Goal: Communication & Community: Participate in discussion

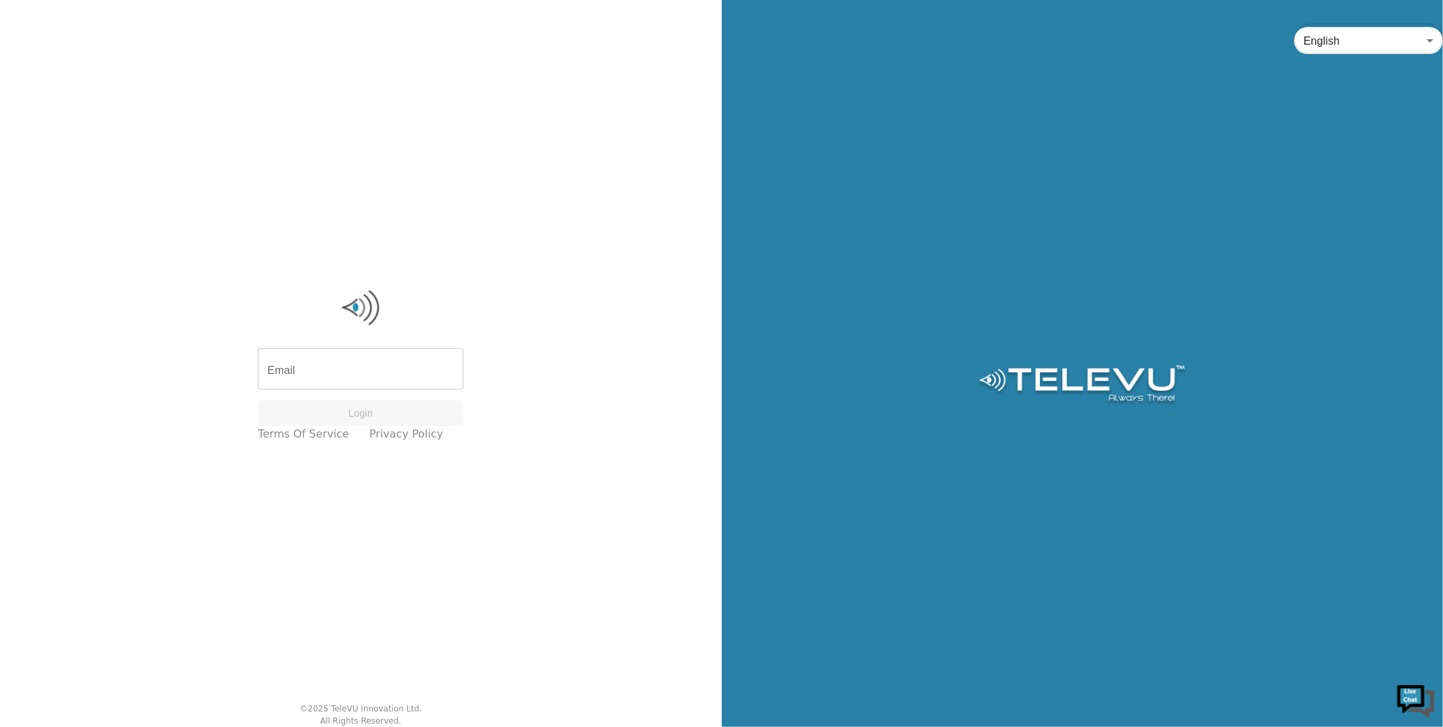
type input "[PERSON_NAME][EMAIL_ADDRESS][DOMAIN_NAME]"
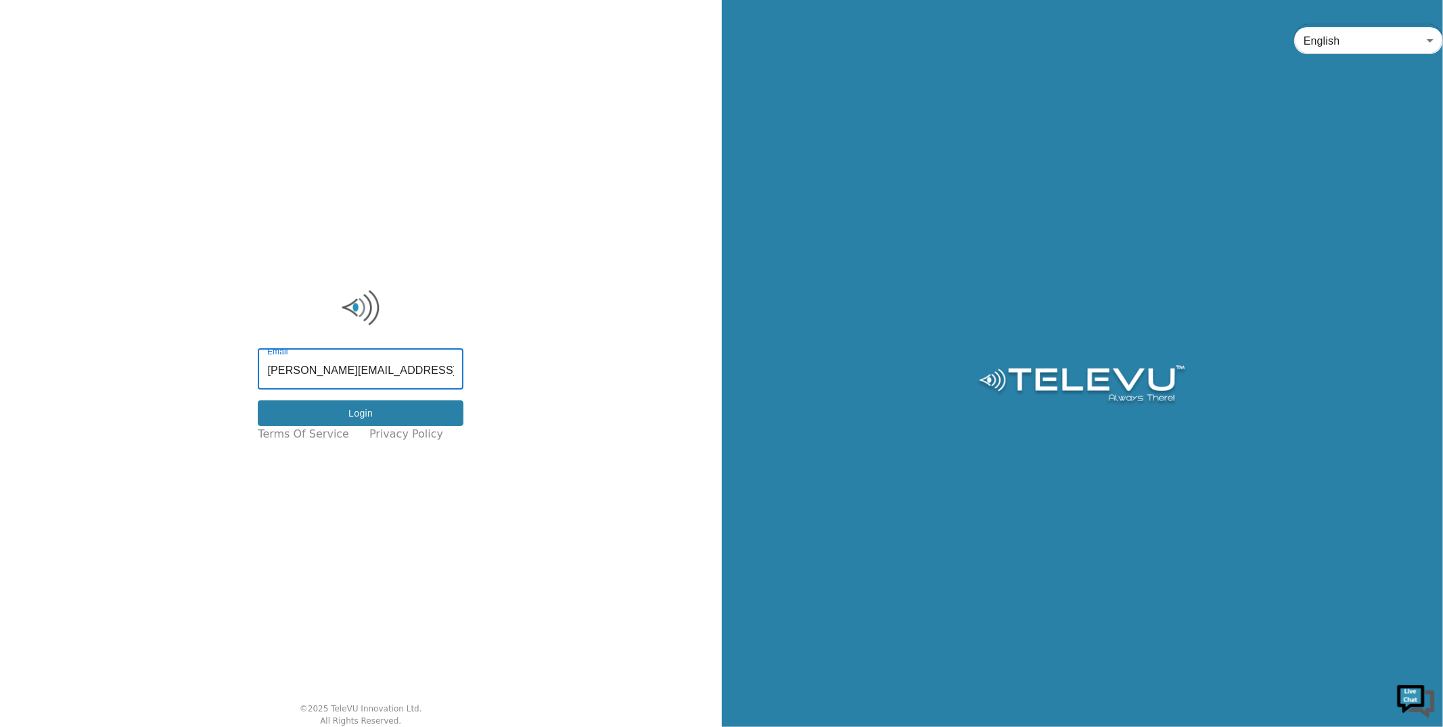
click at [395, 413] on button "Login" at bounding box center [361, 414] width 206 height 26
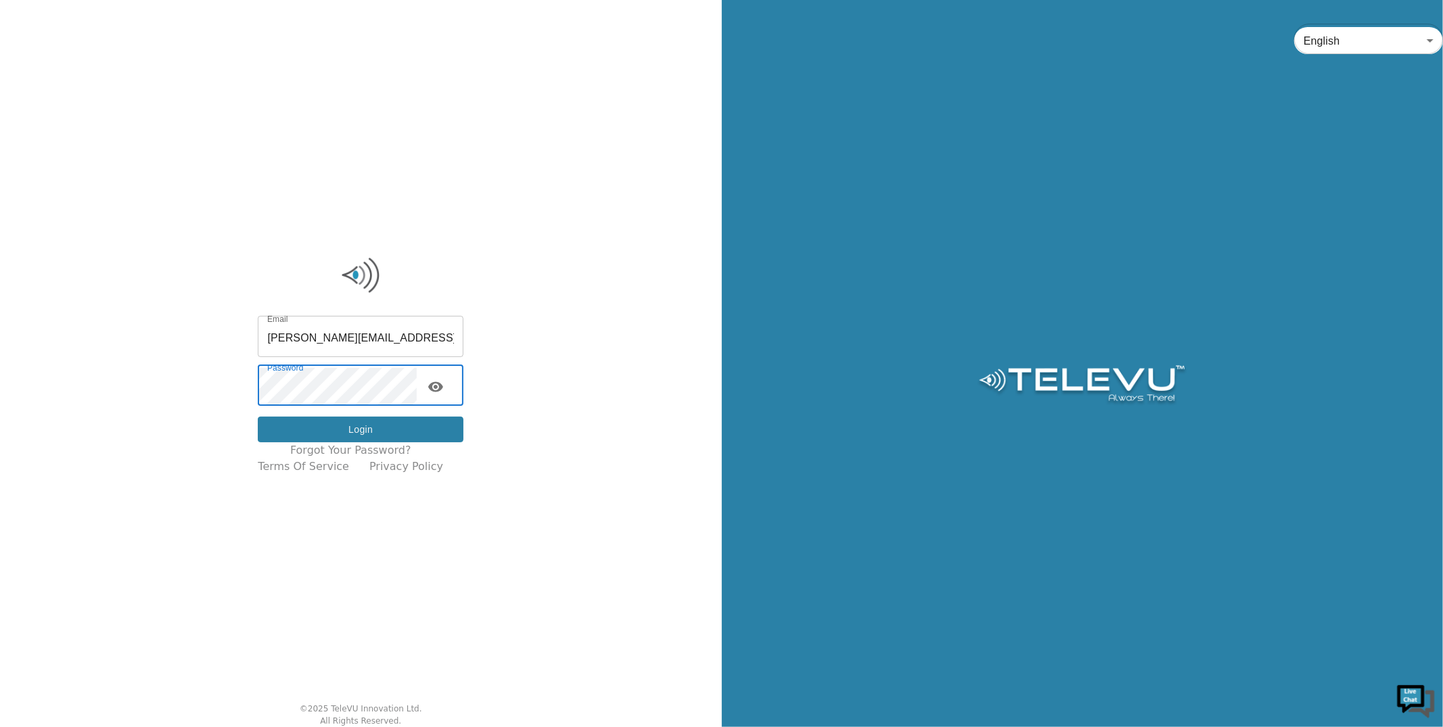
click at [413, 426] on button "Login" at bounding box center [361, 430] width 206 height 26
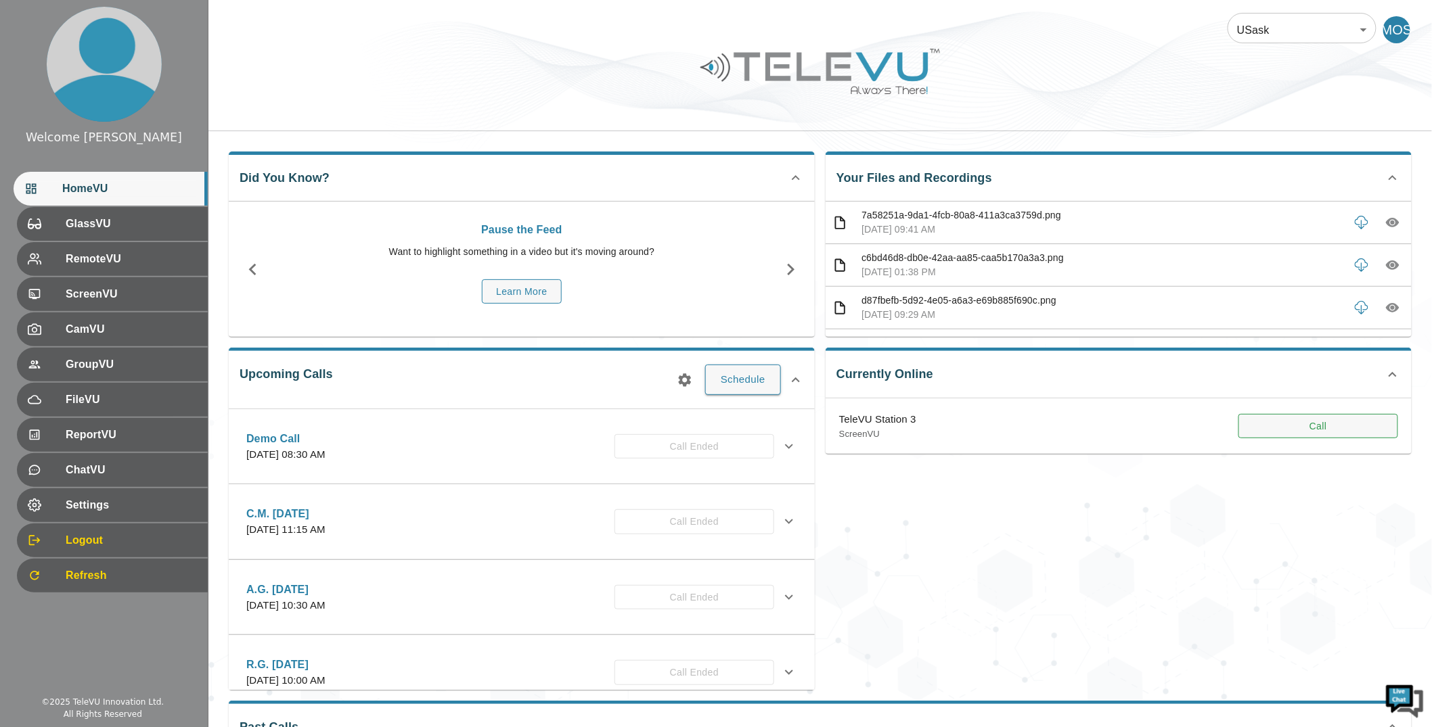
click at [1354, 424] on button "Call" at bounding box center [1318, 426] width 160 height 25
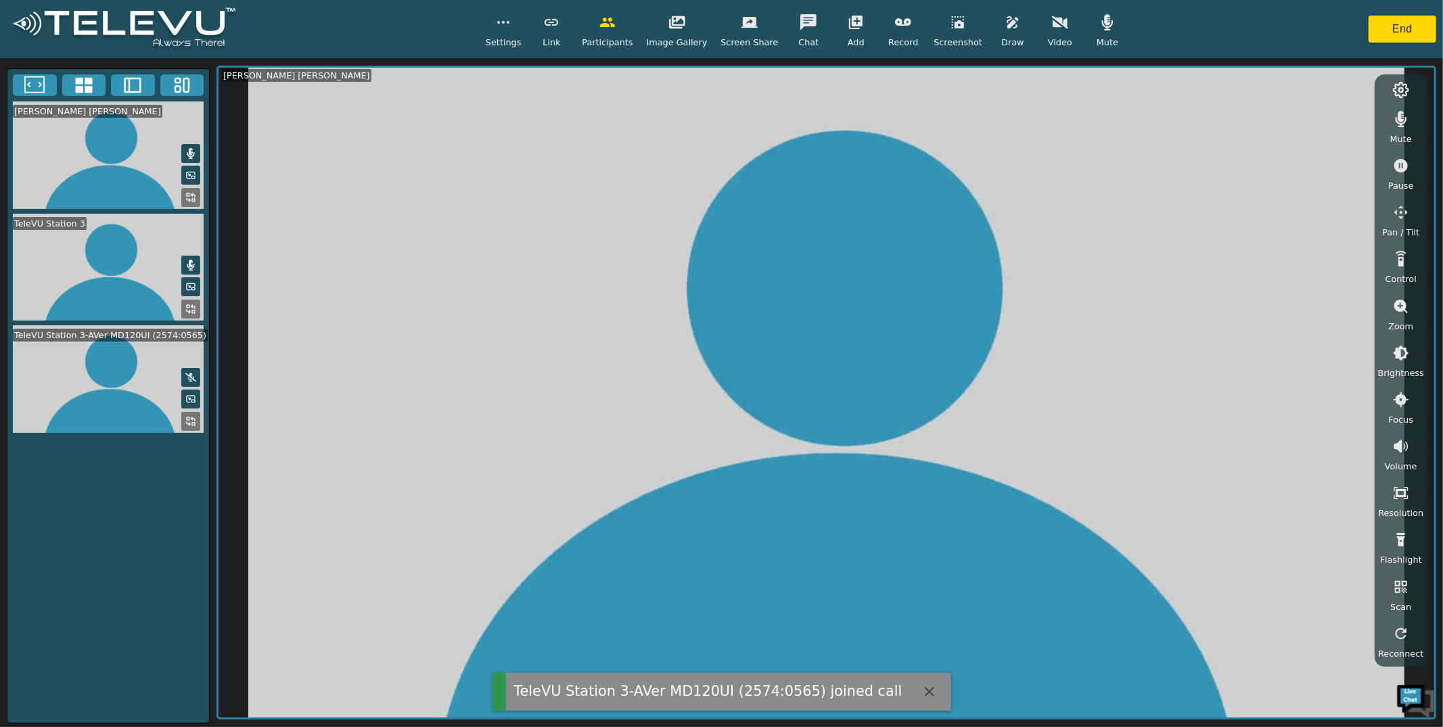
click at [1048, 35] on button "button" at bounding box center [1060, 22] width 34 height 27
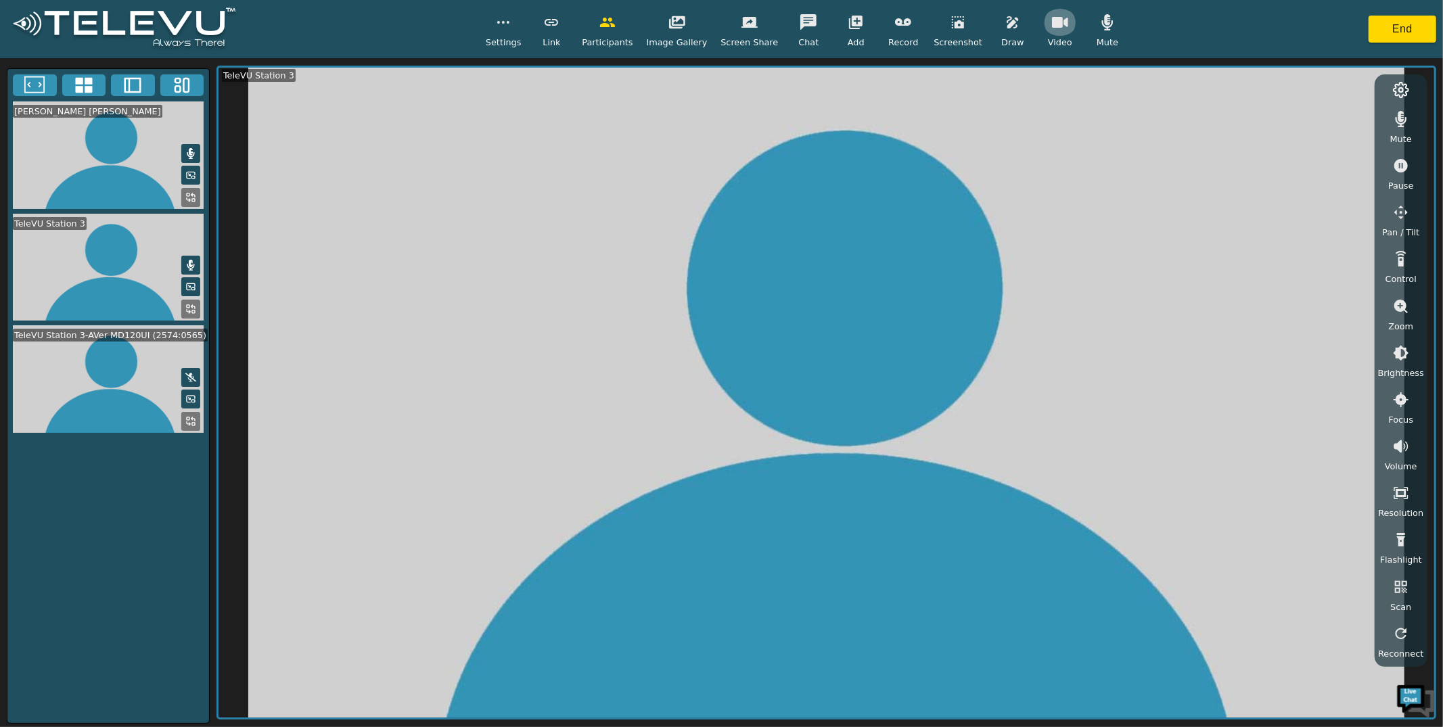
click at [1052, 24] on icon "button" at bounding box center [1060, 22] width 16 height 11
click at [191, 420] on icon at bounding box center [190, 421] width 11 height 11
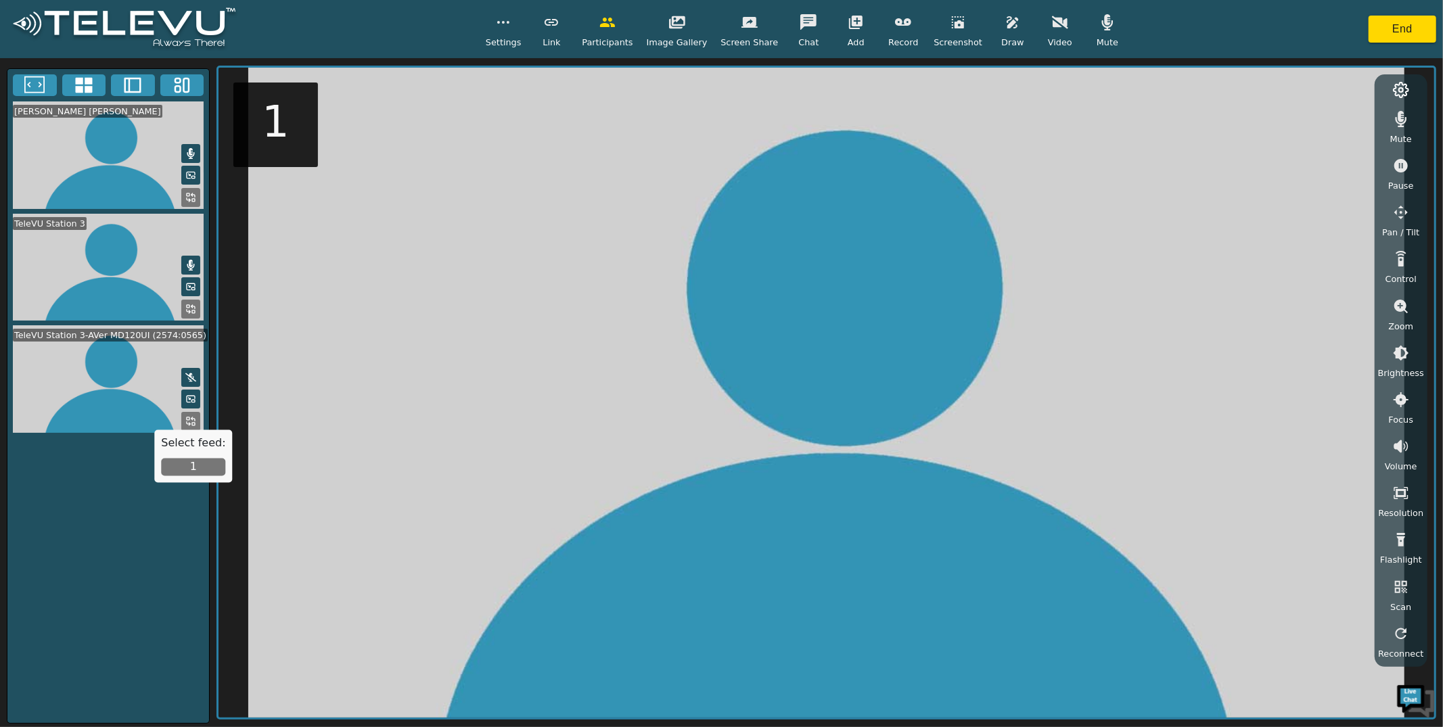
click at [182, 453] on div "Select feed: 1" at bounding box center [193, 456] width 78 height 53
click at [189, 467] on button "1" at bounding box center [193, 468] width 64 height 18
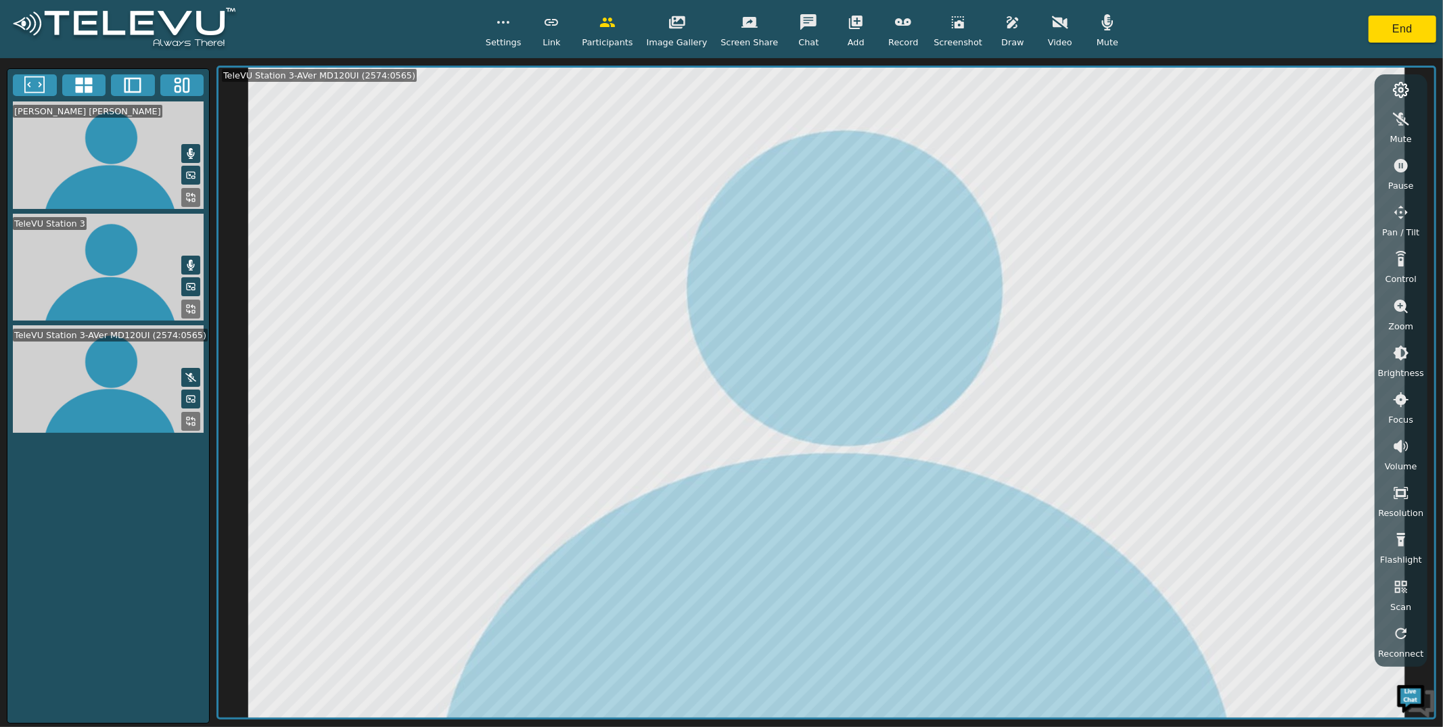
click at [767, 37] on span "Screen Share" at bounding box center [750, 42] width 58 height 13
click at [558, 14] on button "button" at bounding box center [552, 22] width 34 height 27
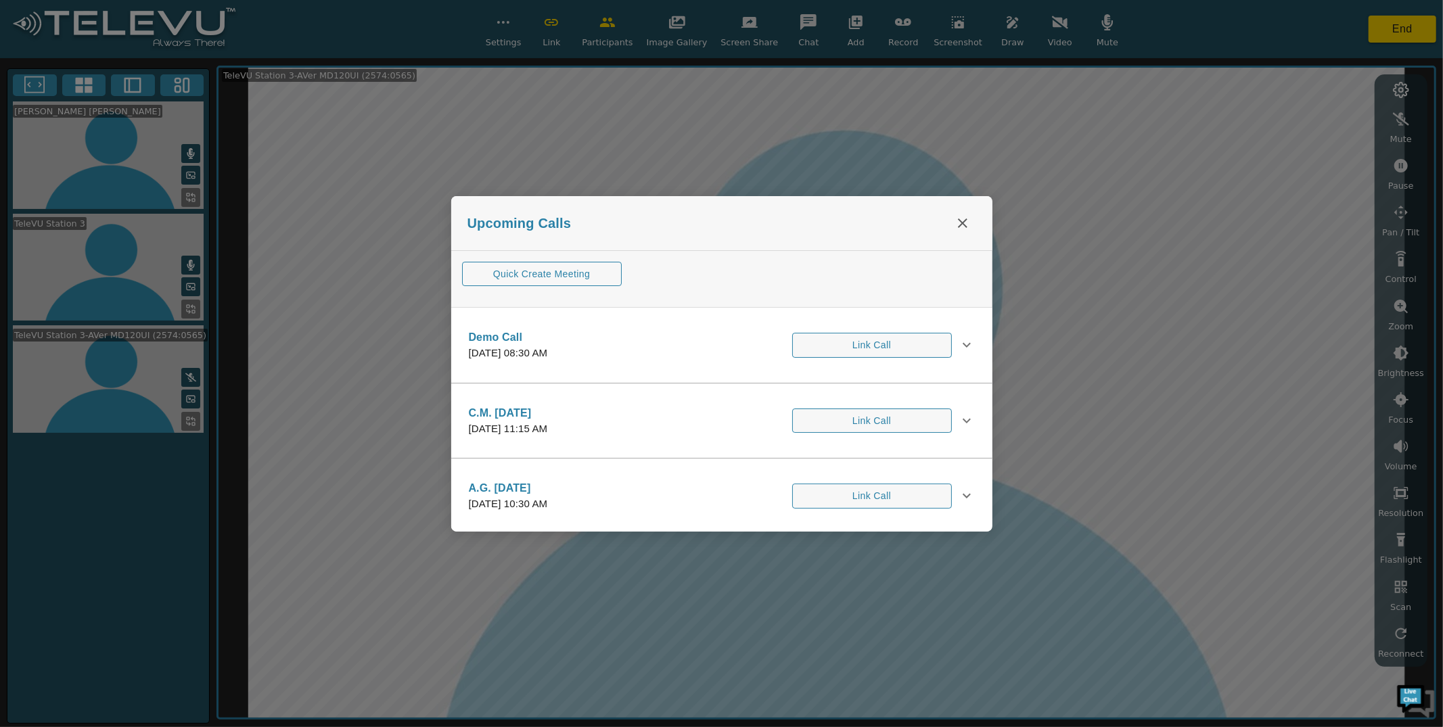
click at [972, 235] on div "Upcoming Calls" at bounding box center [721, 223] width 541 height 55
click at [974, 231] on div "Upcoming Calls" at bounding box center [721, 223] width 541 height 55
click at [971, 221] on button "close" at bounding box center [962, 223] width 27 height 27
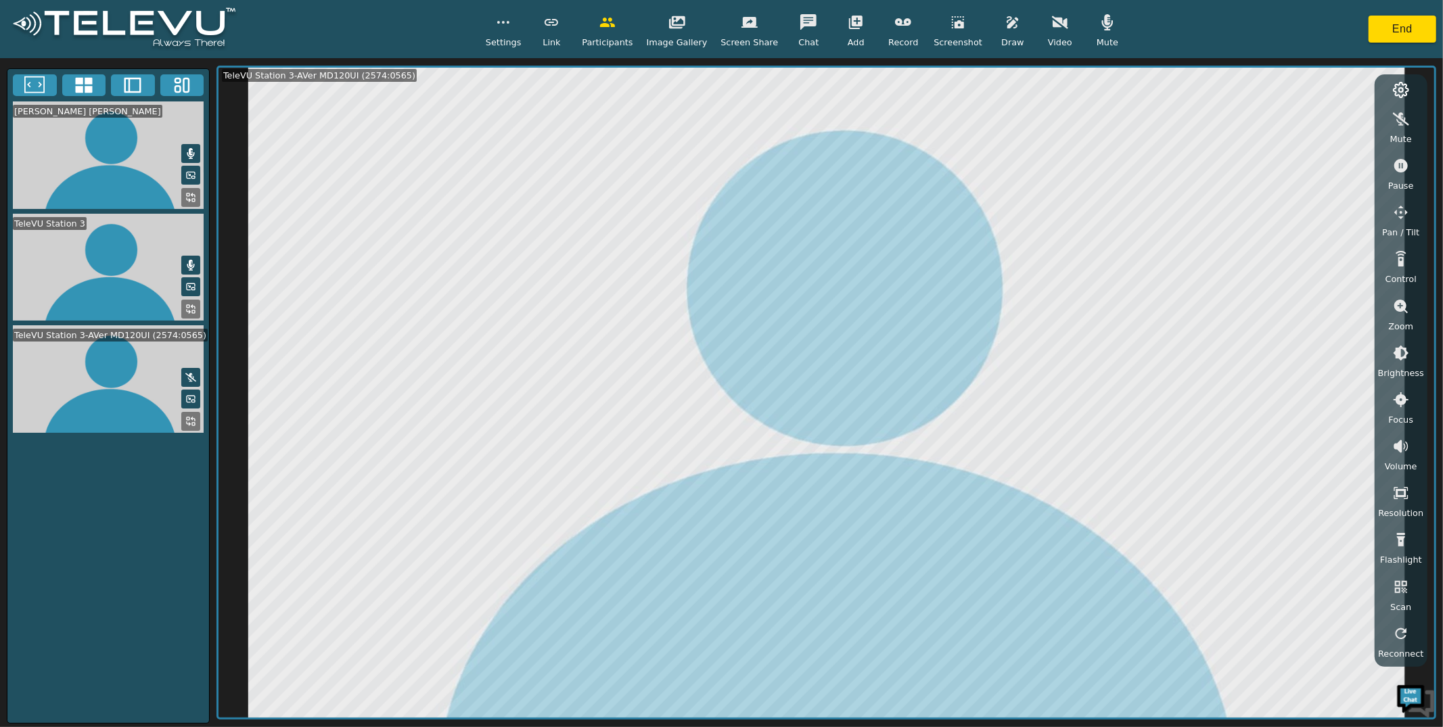
click at [508, 43] on span "Settings" at bounding box center [504, 42] width 36 height 13
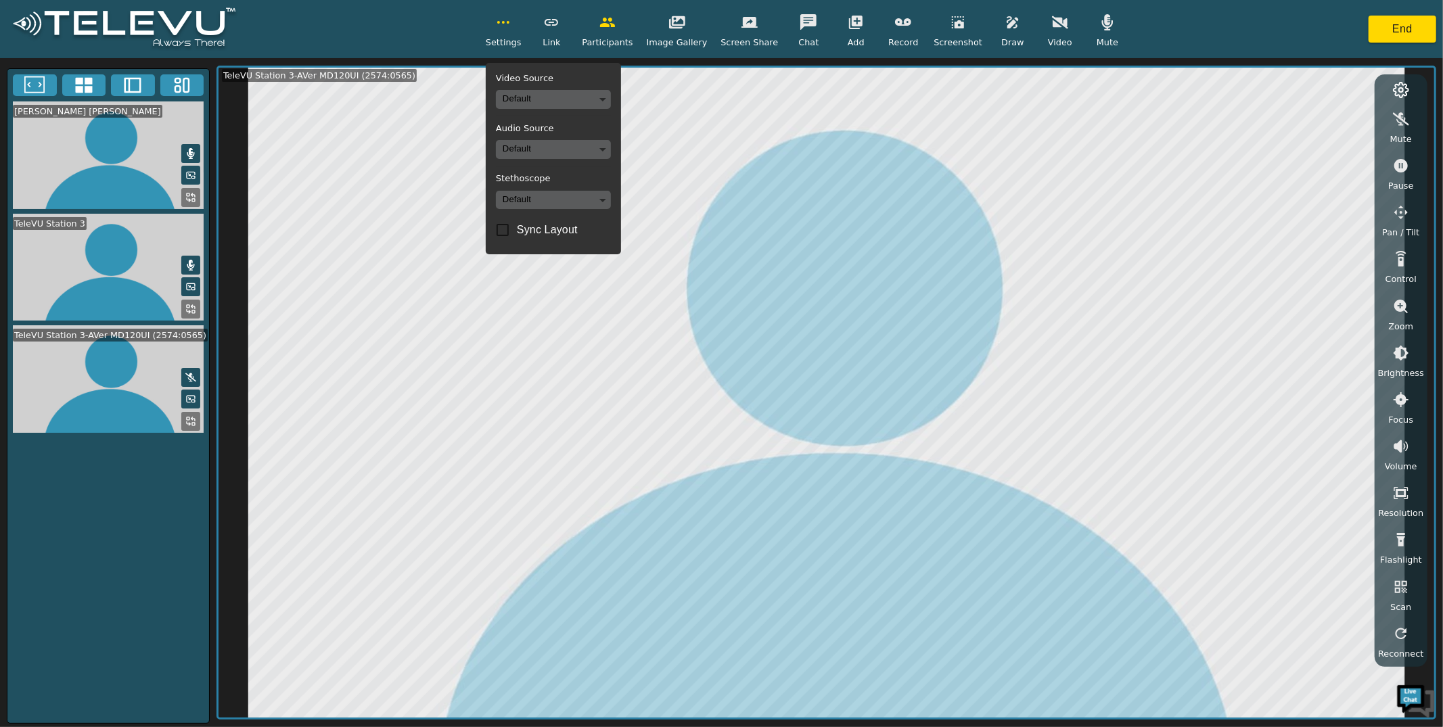
click at [508, 44] on span "Settings" at bounding box center [504, 42] width 36 height 13
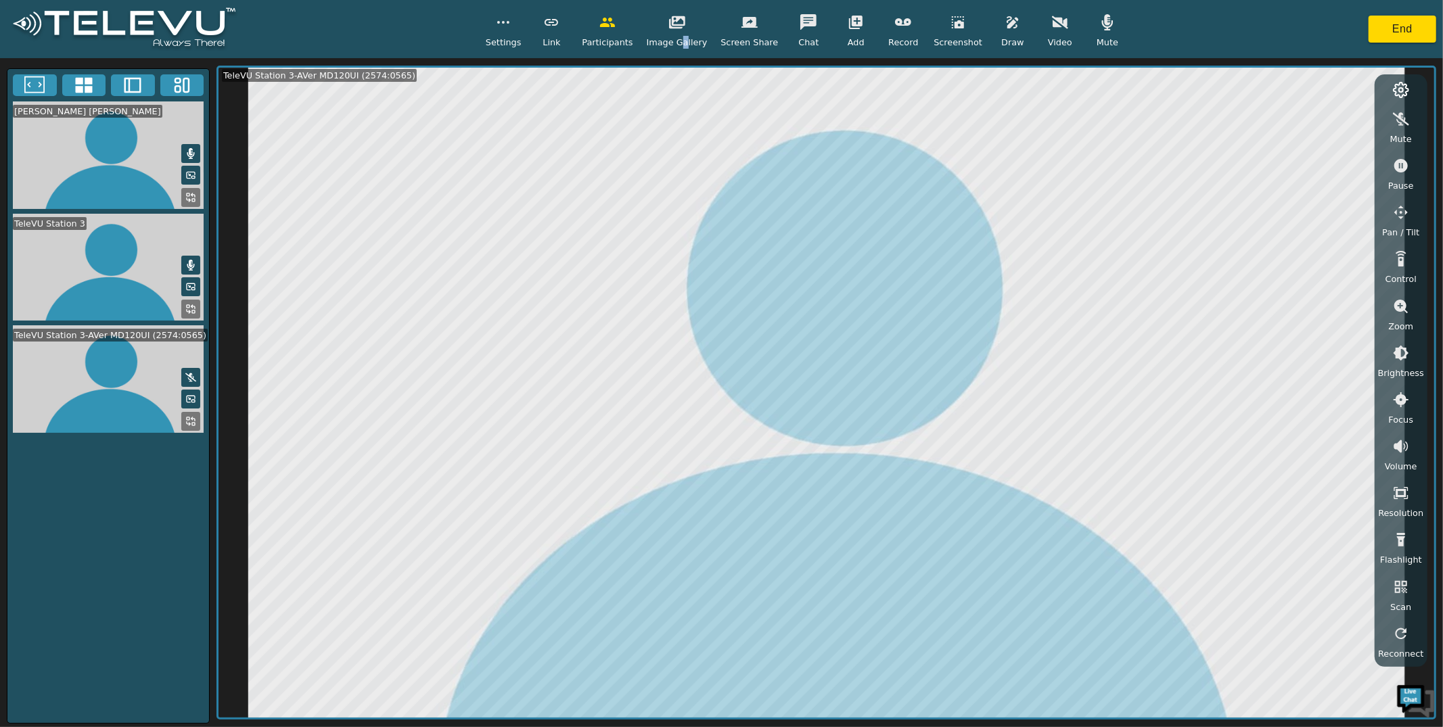
click at [686, 41] on span "Image Gallery" at bounding box center [677, 42] width 61 height 13
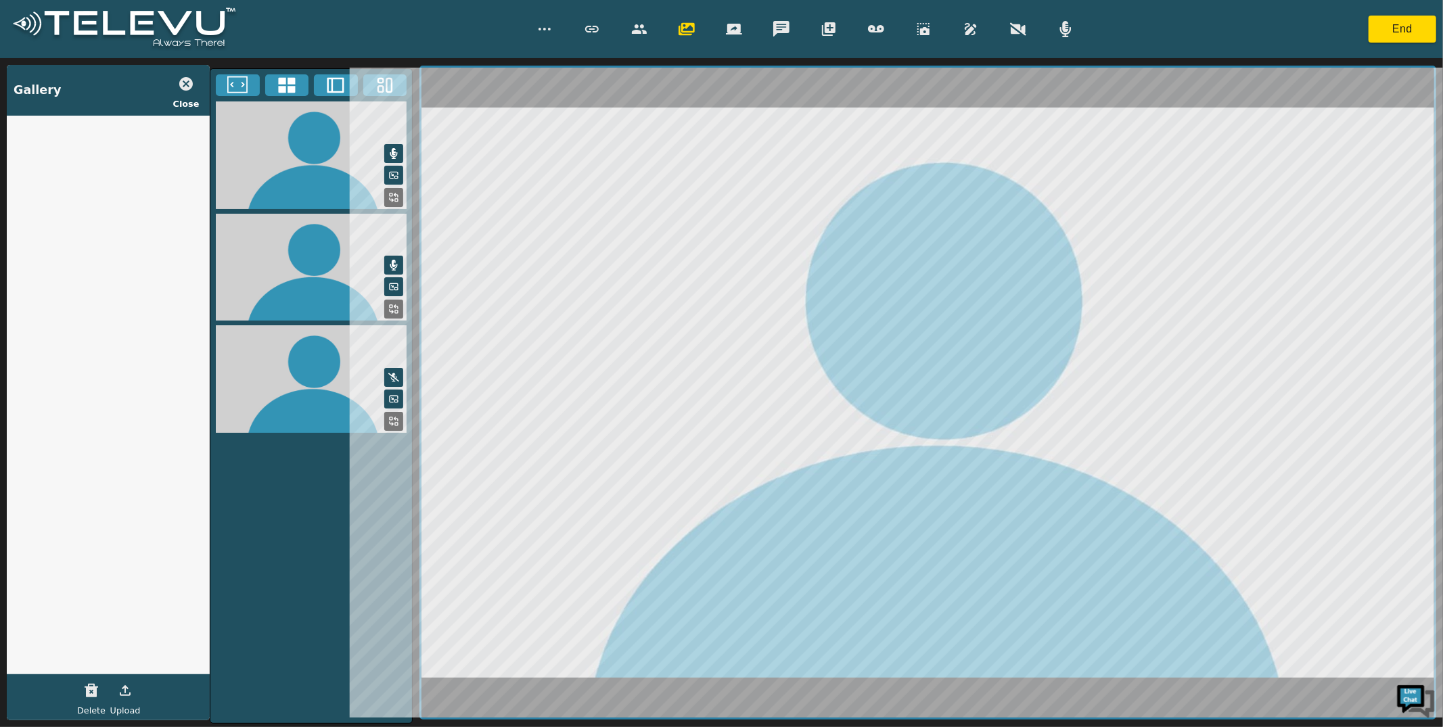
click at [189, 85] on icon "button" at bounding box center [186, 84] width 14 height 14
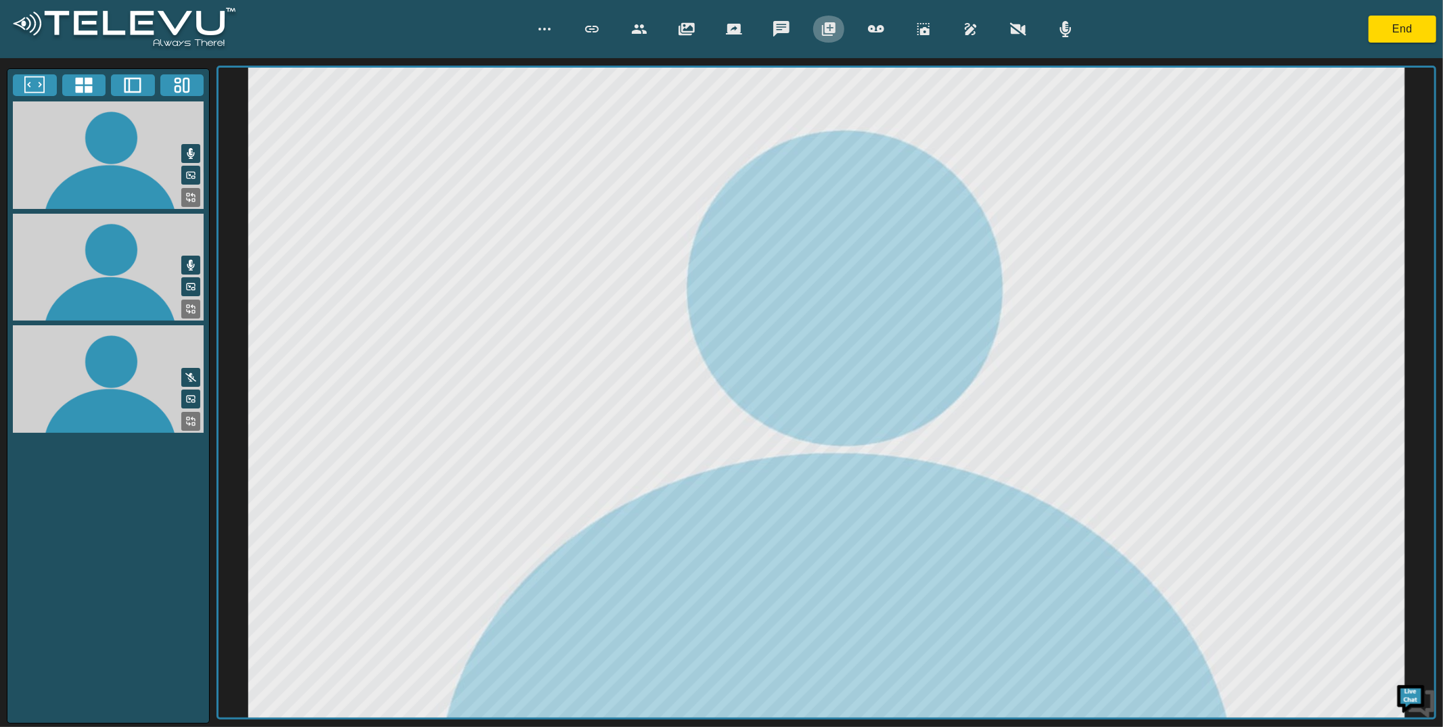
click at [822, 27] on icon "button" at bounding box center [829, 29] width 16 height 16
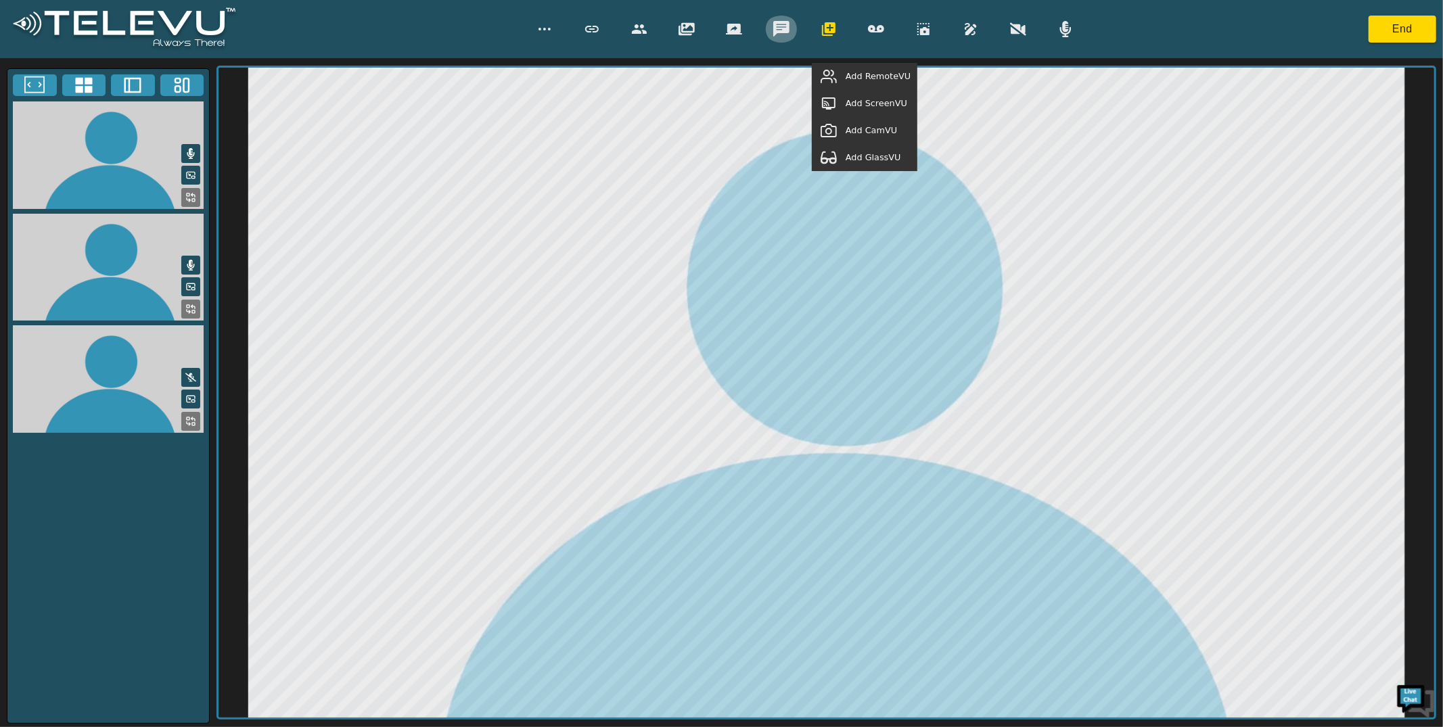
click at [788, 33] on icon "button" at bounding box center [781, 29] width 16 height 16
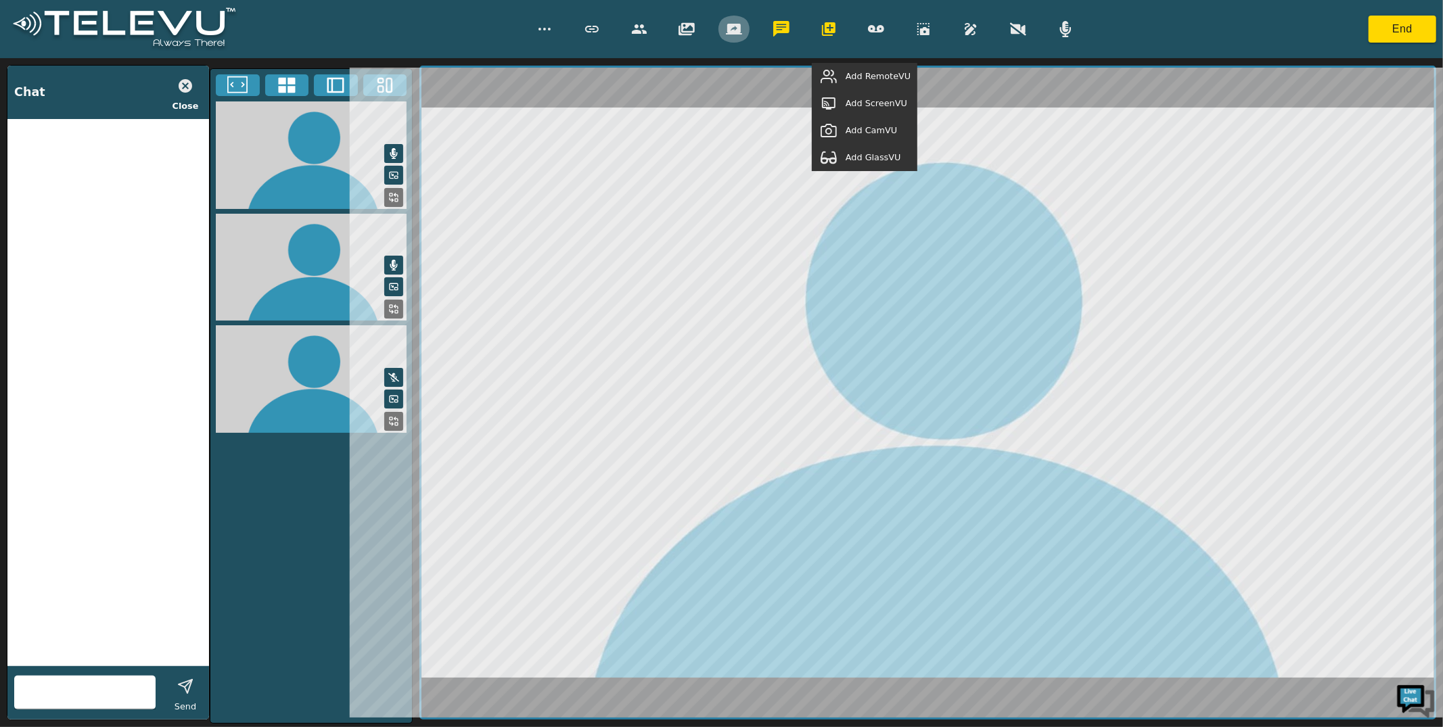
click at [747, 36] on button "button" at bounding box center [734, 29] width 34 height 27
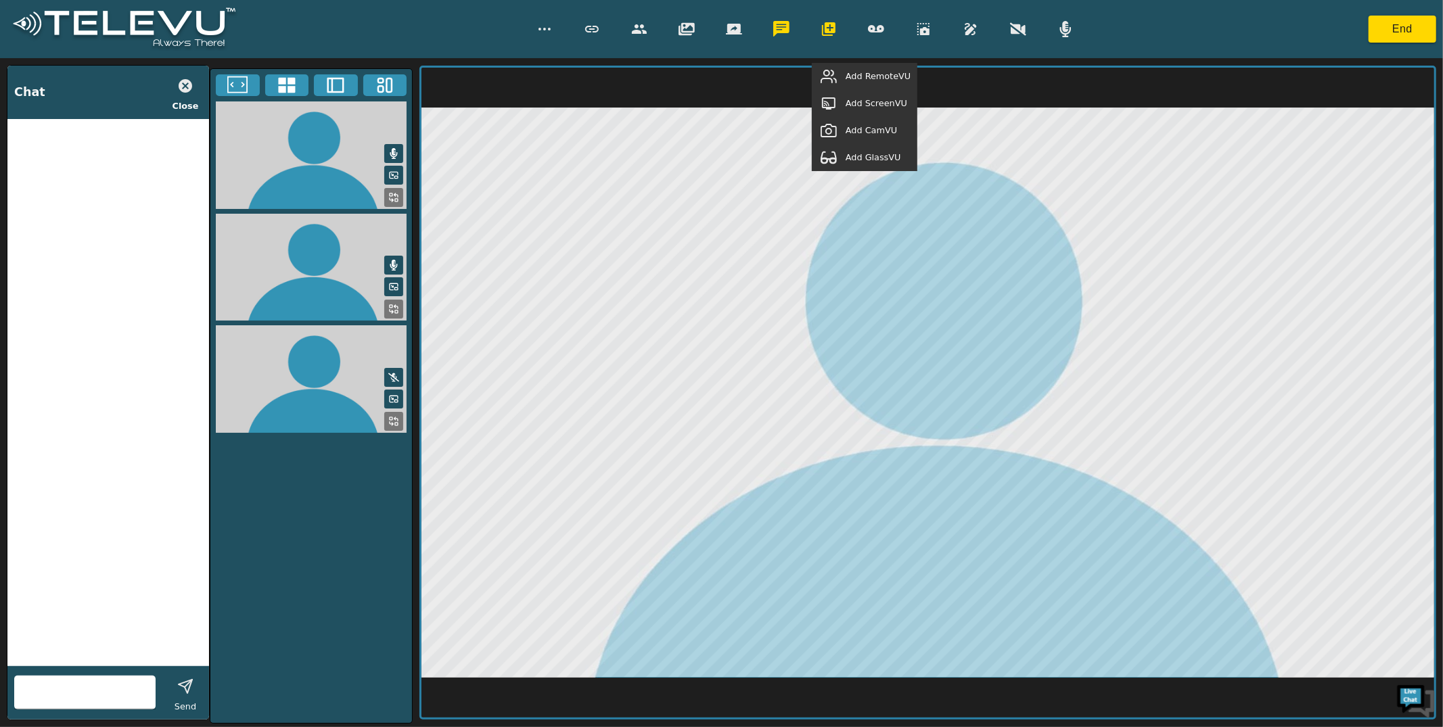
click at [163, 89] on div "Chat Close" at bounding box center [108, 92] width 202 height 53
click at [171, 89] on button "button" at bounding box center [185, 85] width 34 height 27
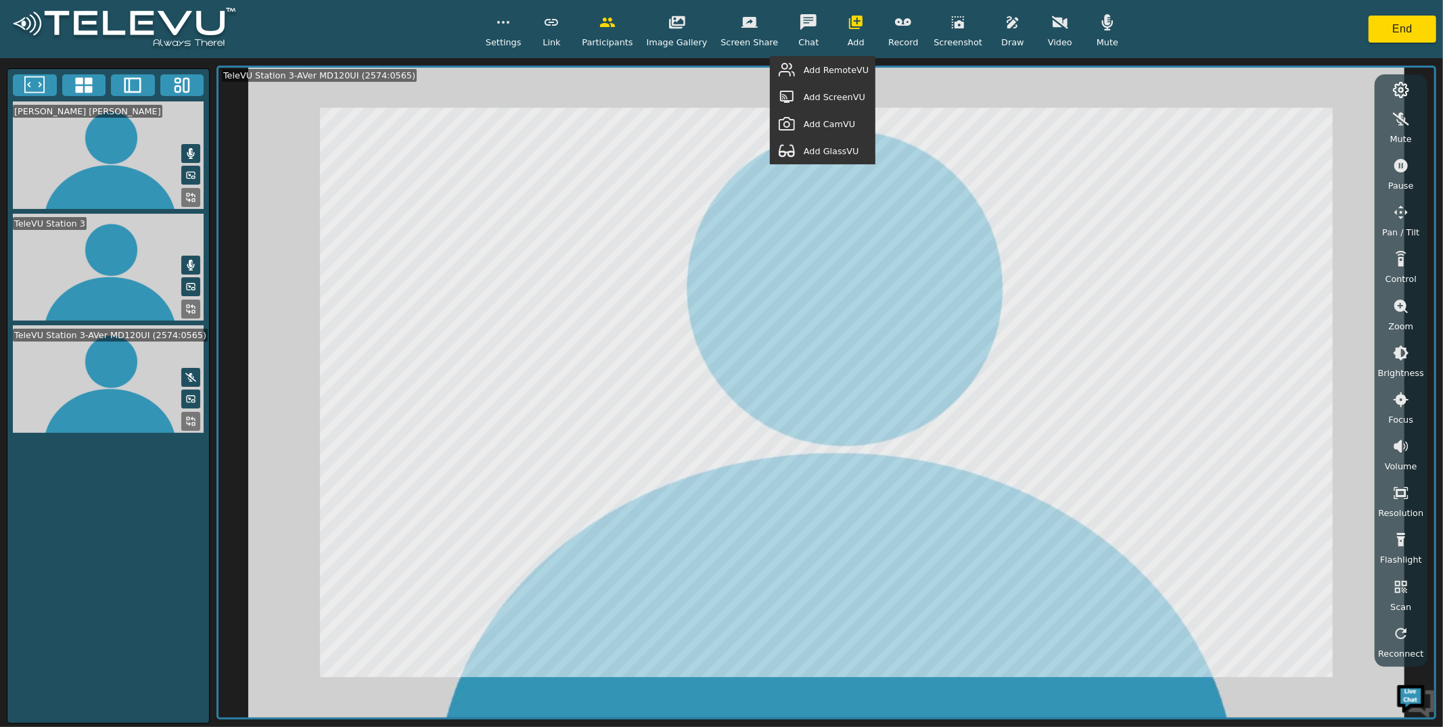
click at [1027, 22] on div "Settings Link Participants Image Gallery Screen Share Chat Add Add RemoteVU Add…" at bounding box center [805, 29] width 639 height 40
click at [1043, 22] on button "button" at bounding box center [1060, 22] width 34 height 27
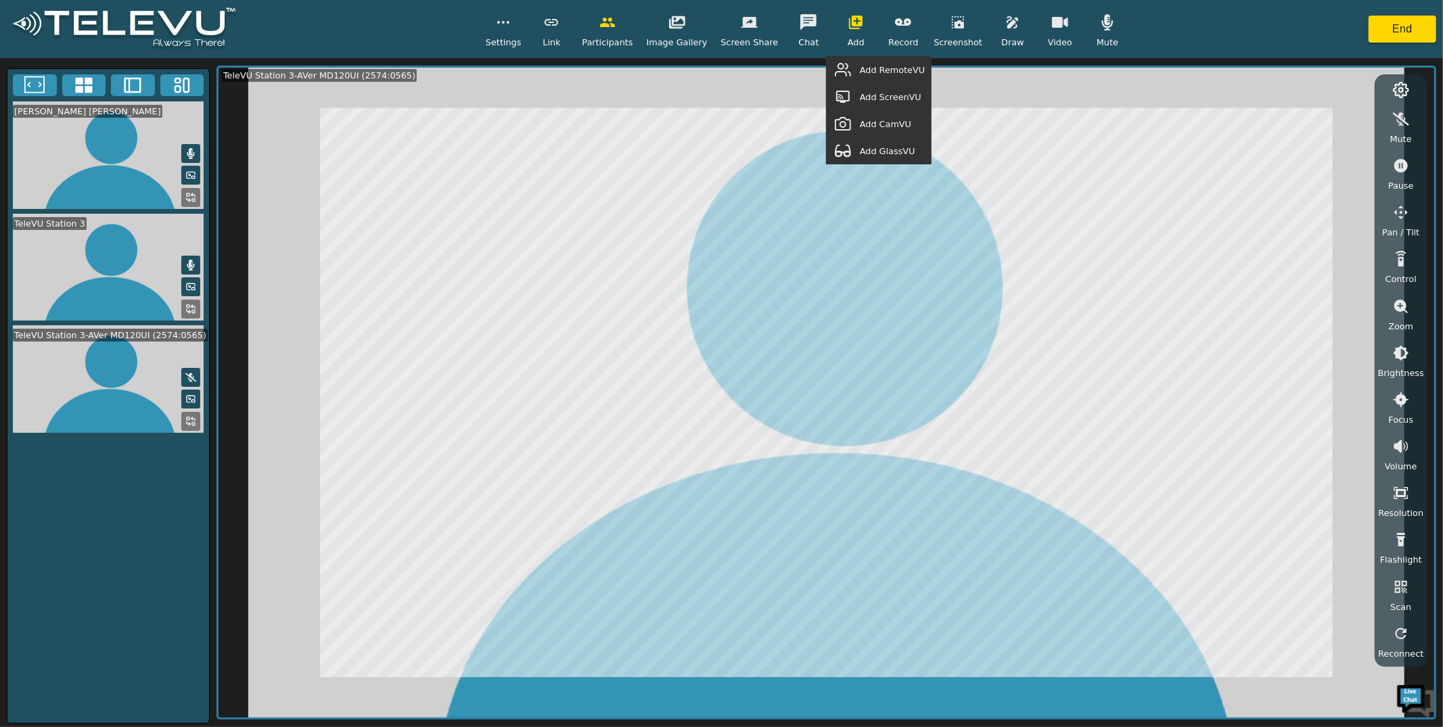
click at [1054, 20] on icon "button" at bounding box center [1060, 22] width 16 height 11
click at [1092, 35] on div "Mute" at bounding box center [1108, 29] width 34 height 40
click at [1396, 41] on button "End" at bounding box center [1403, 29] width 68 height 27
